Goal: Information Seeking & Learning: Learn about a topic

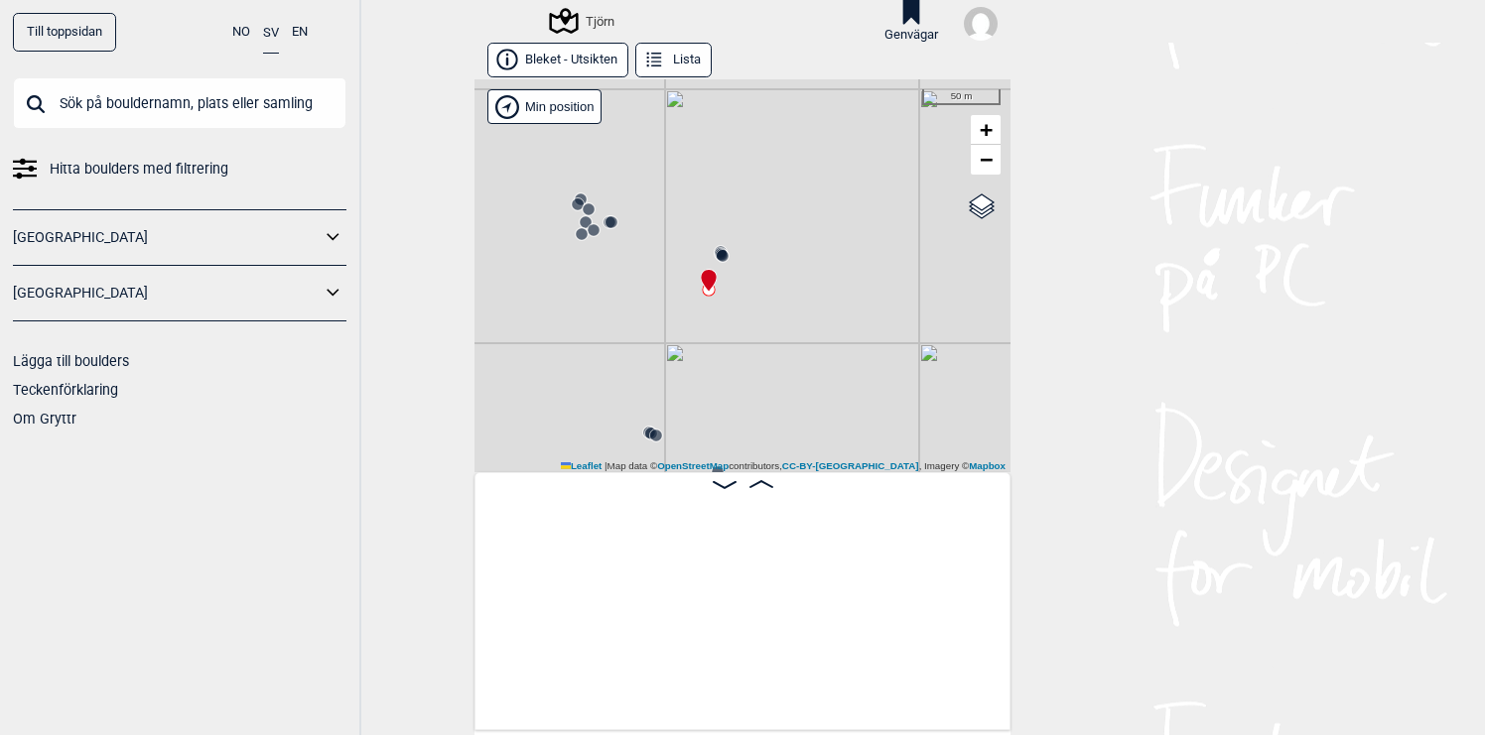
scroll to position [0, 26064]
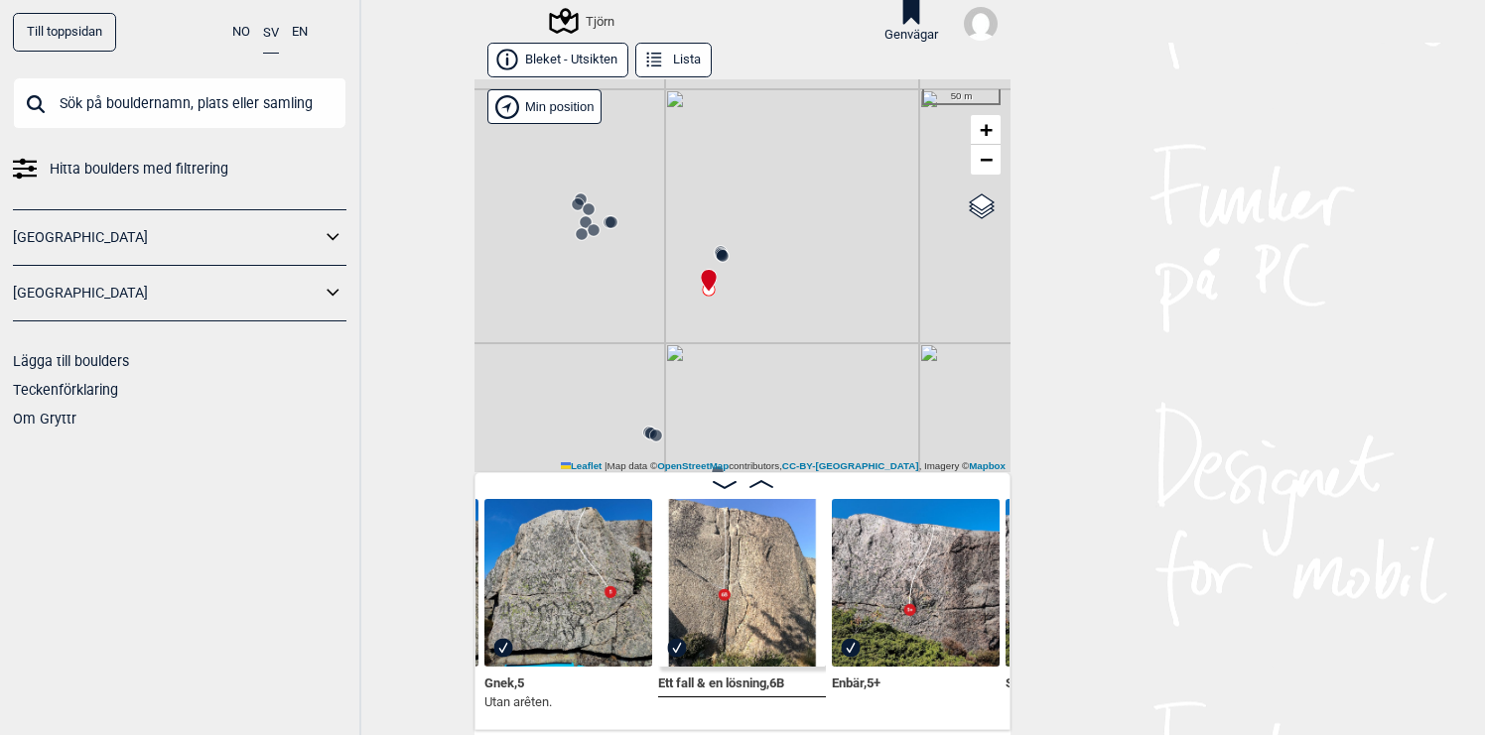
click at [163, 107] on input "text" at bounding box center [179, 103] width 333 height 52
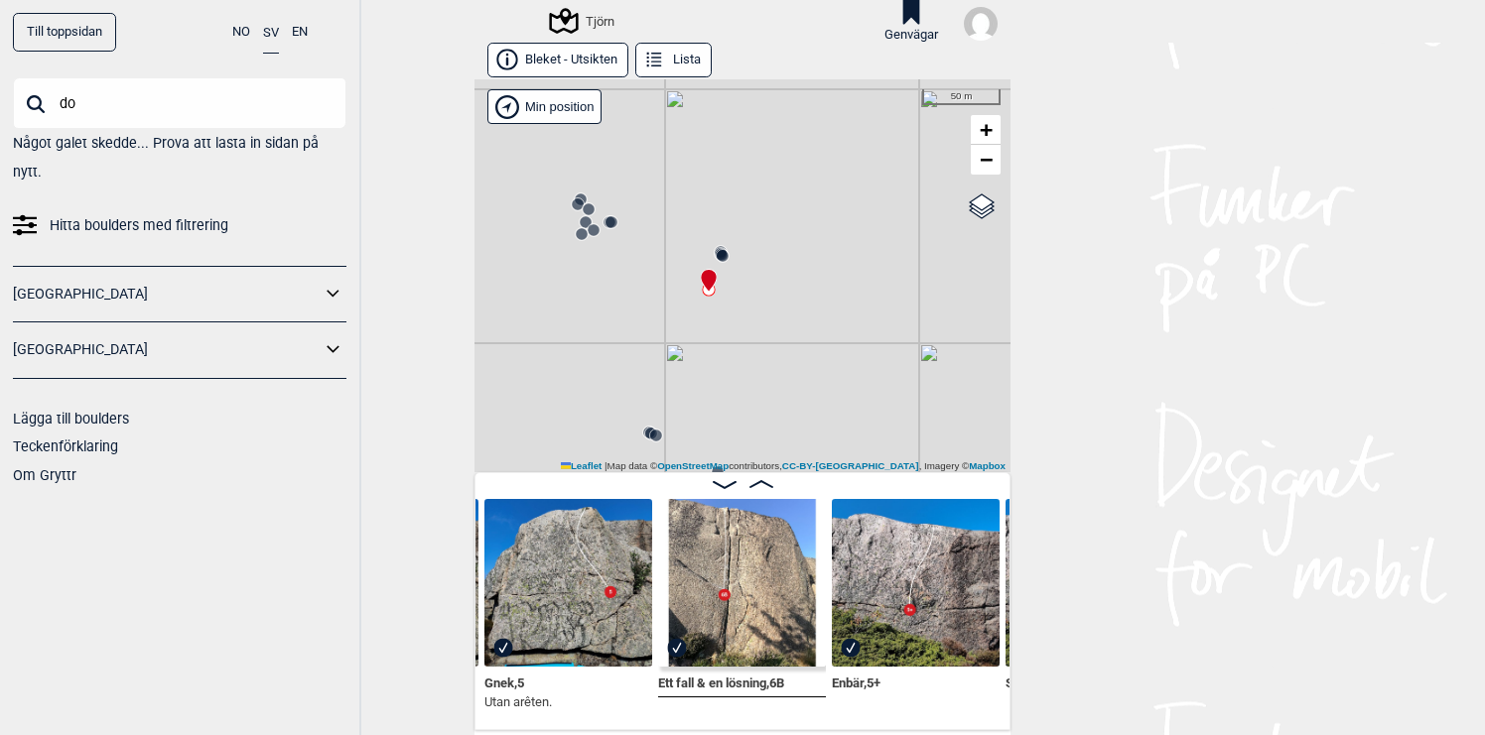
type input "d"
type input "m"
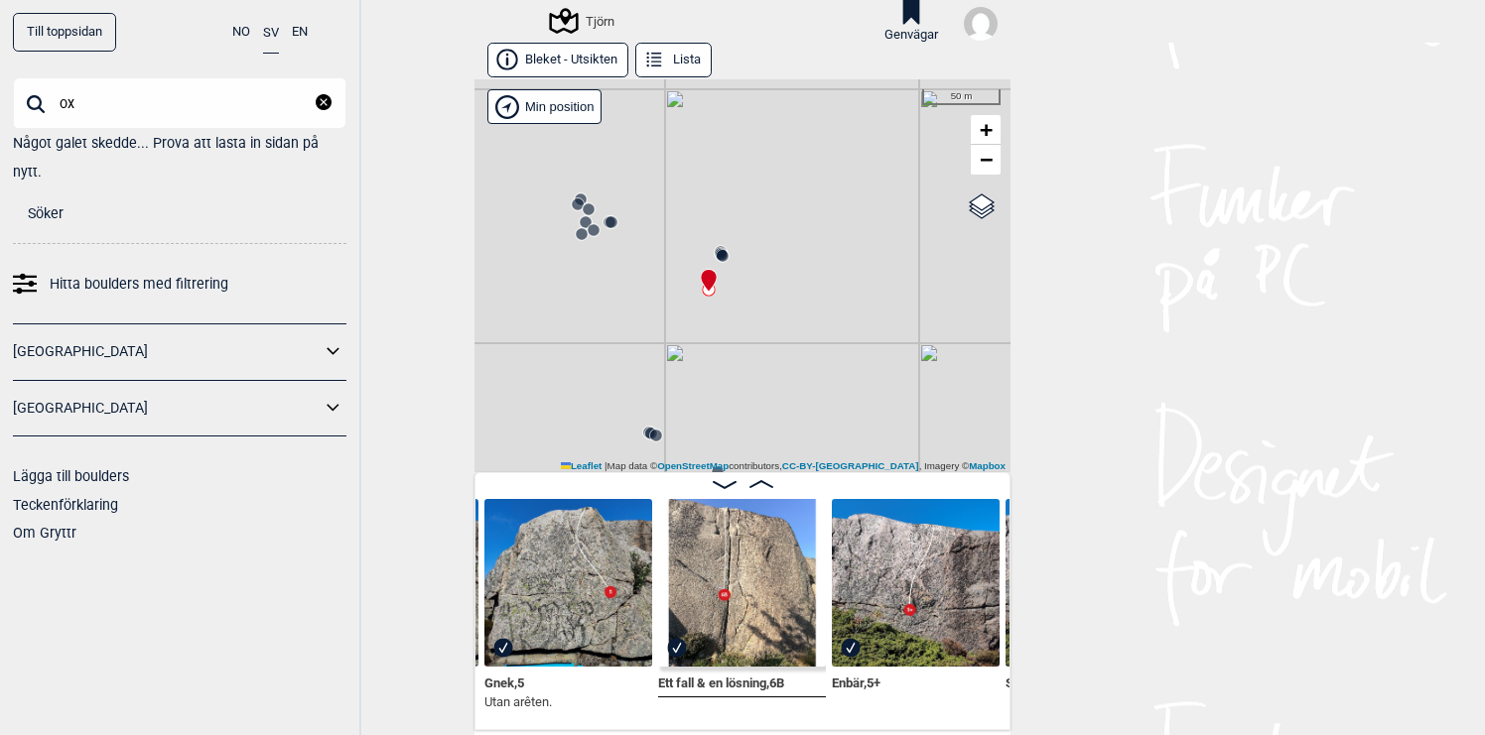
type input "o"
type input "seratonin"
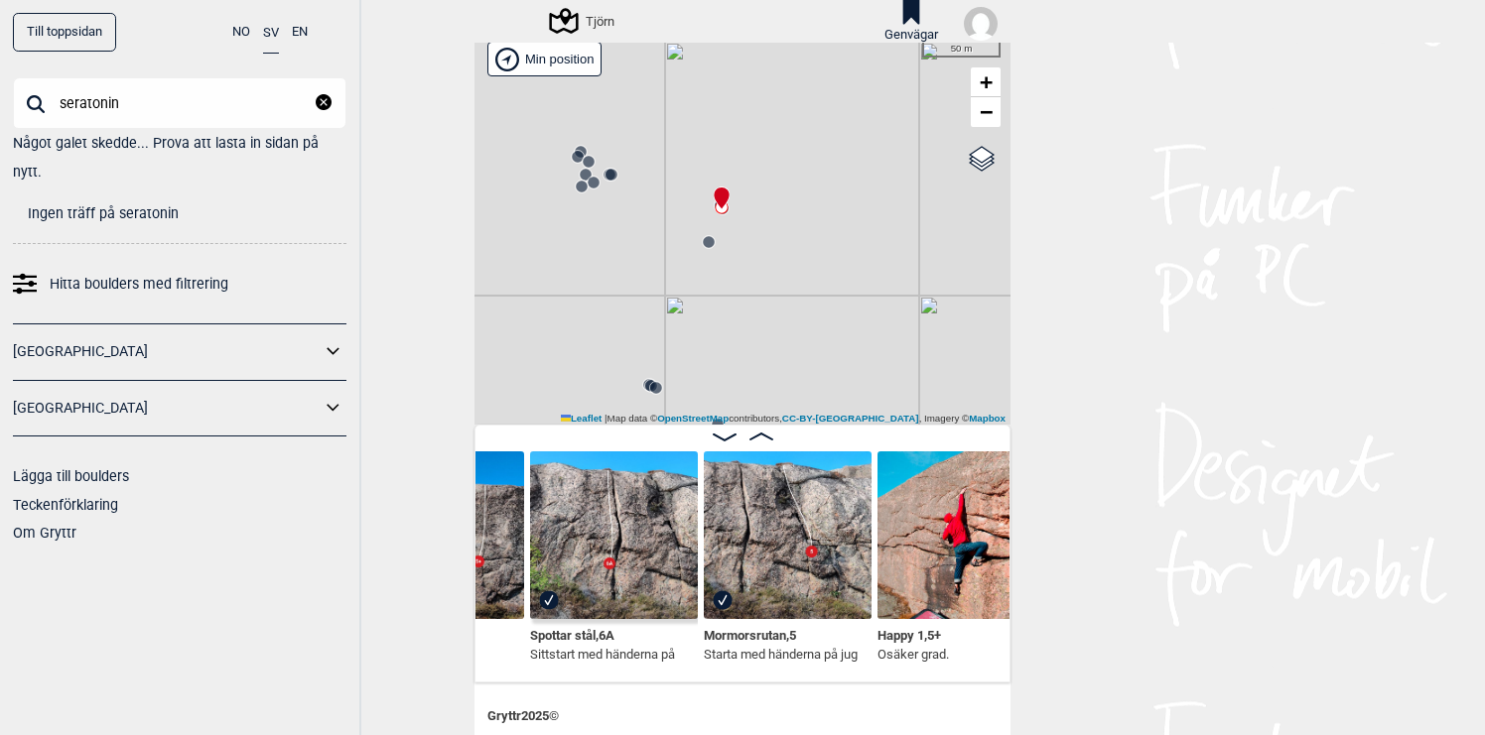
scroll to position [65, 0]
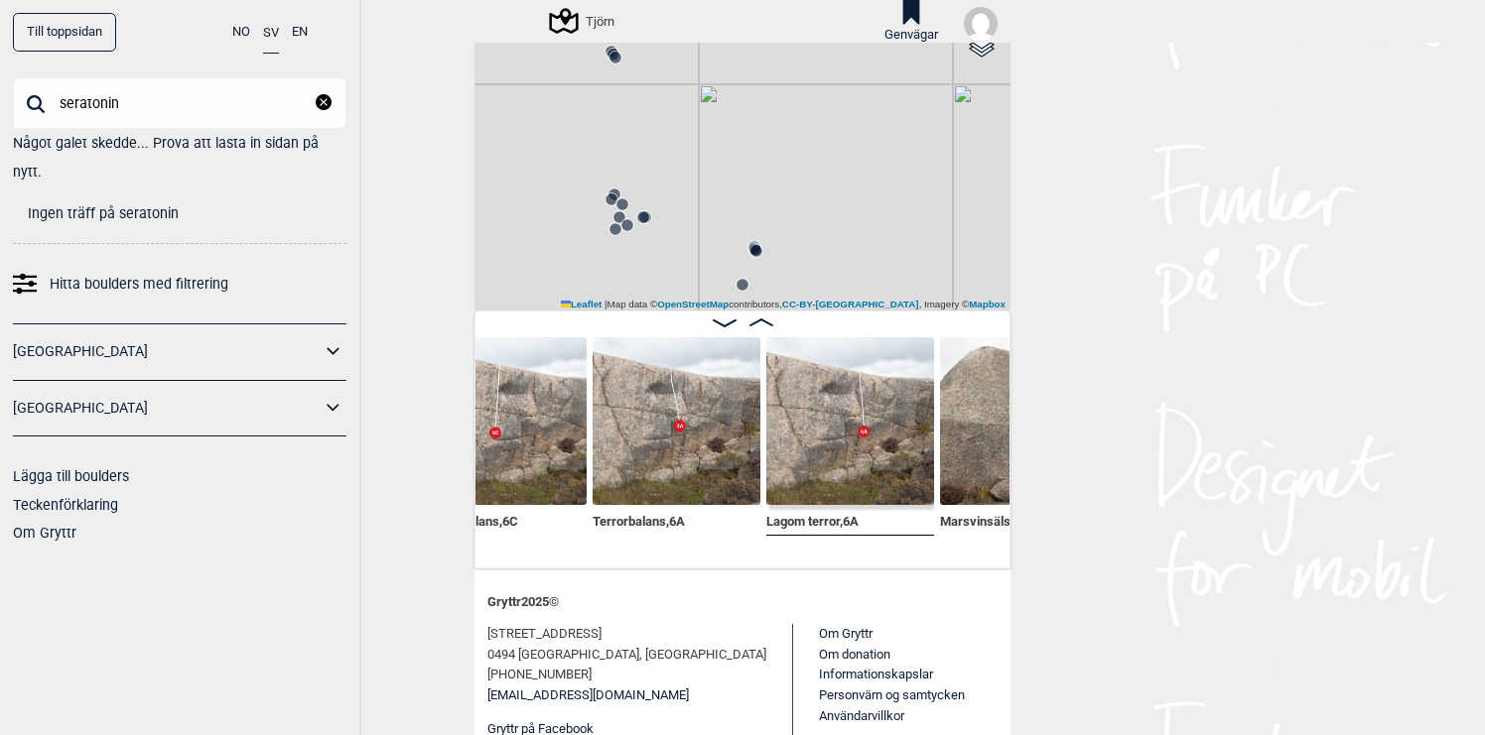
scroll to position [221, 0]
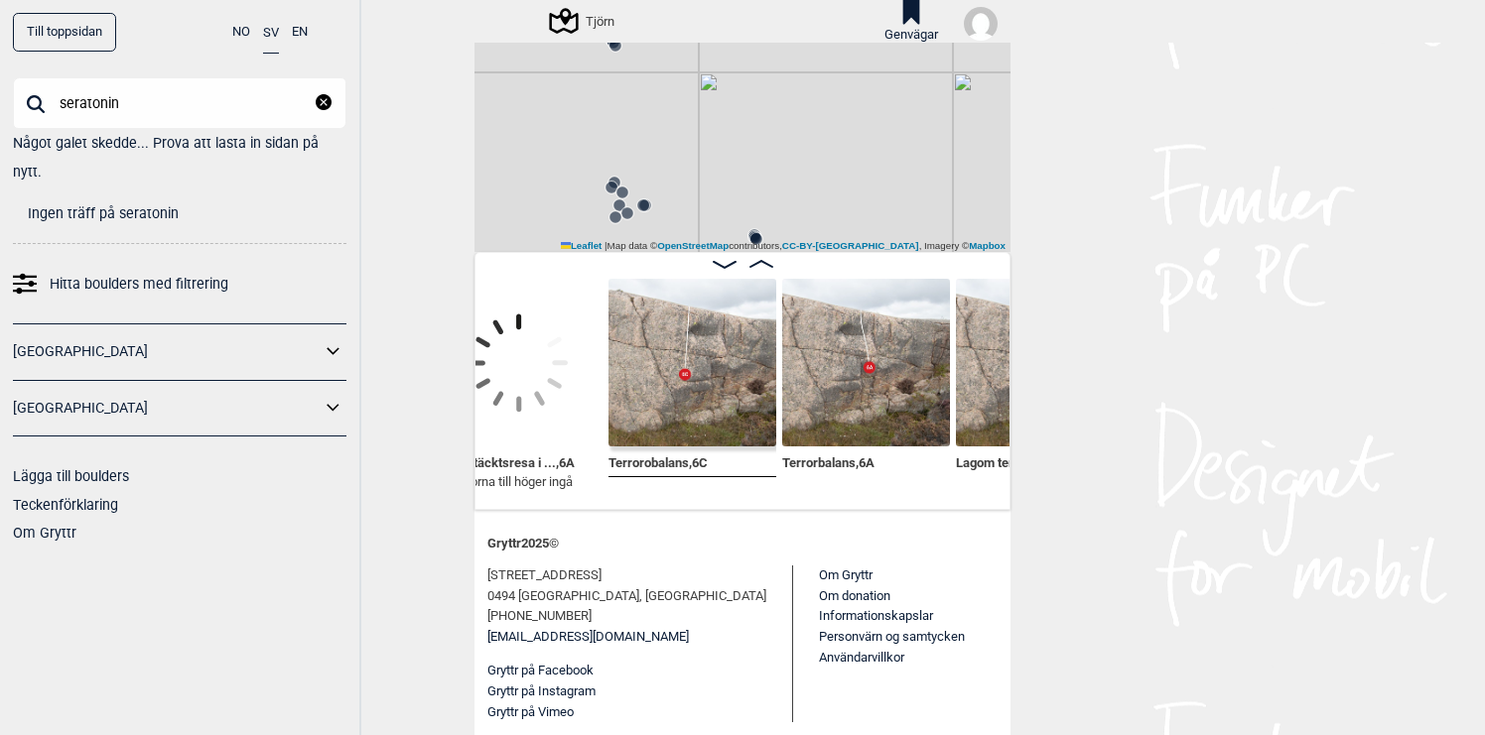
scroll to position [0, 23750]
